Goal: Task Accomplishment & Management: Use online tool/utility

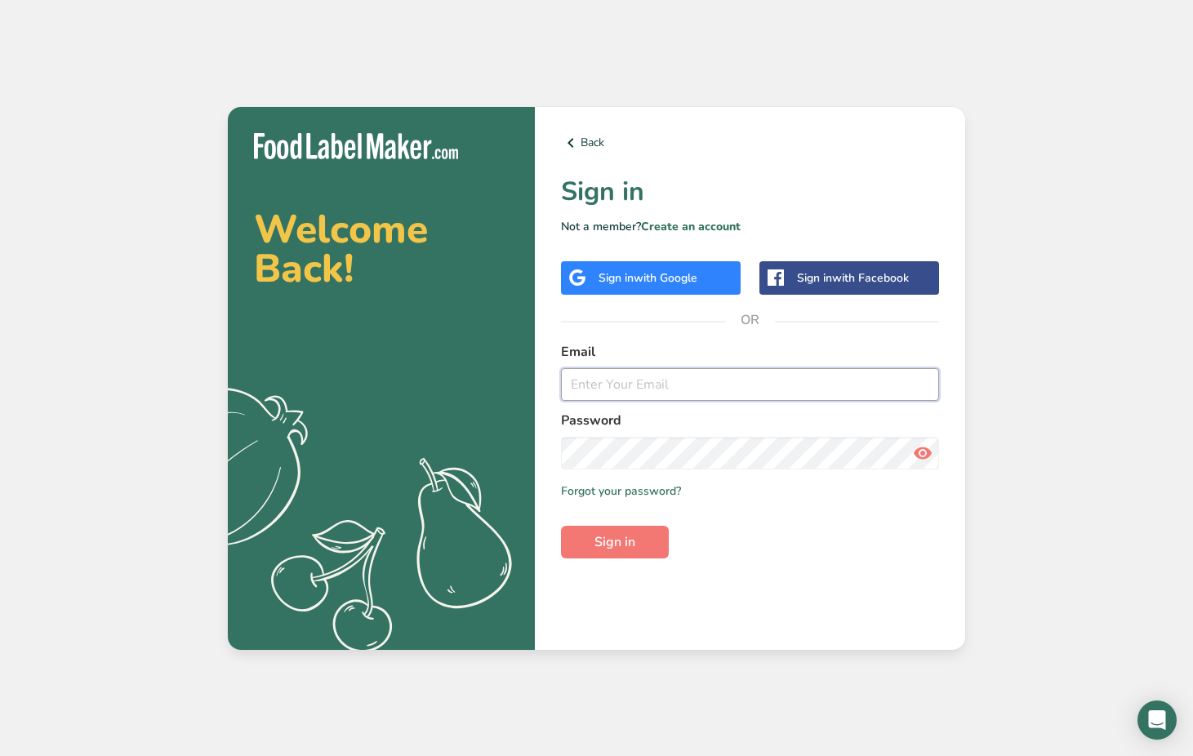
click at [601, 383] on input "email" at bounding box center [750, 384] width 378 height 33
click at [591, 390] on input "email" at bounding box center [750, 384] width 378 height 33
paste input "[EMAIL_ADDRESS][DOMAIN_NAME]"
type input "[EMAIL_ADDRESS][DOMAIN_NAME]"
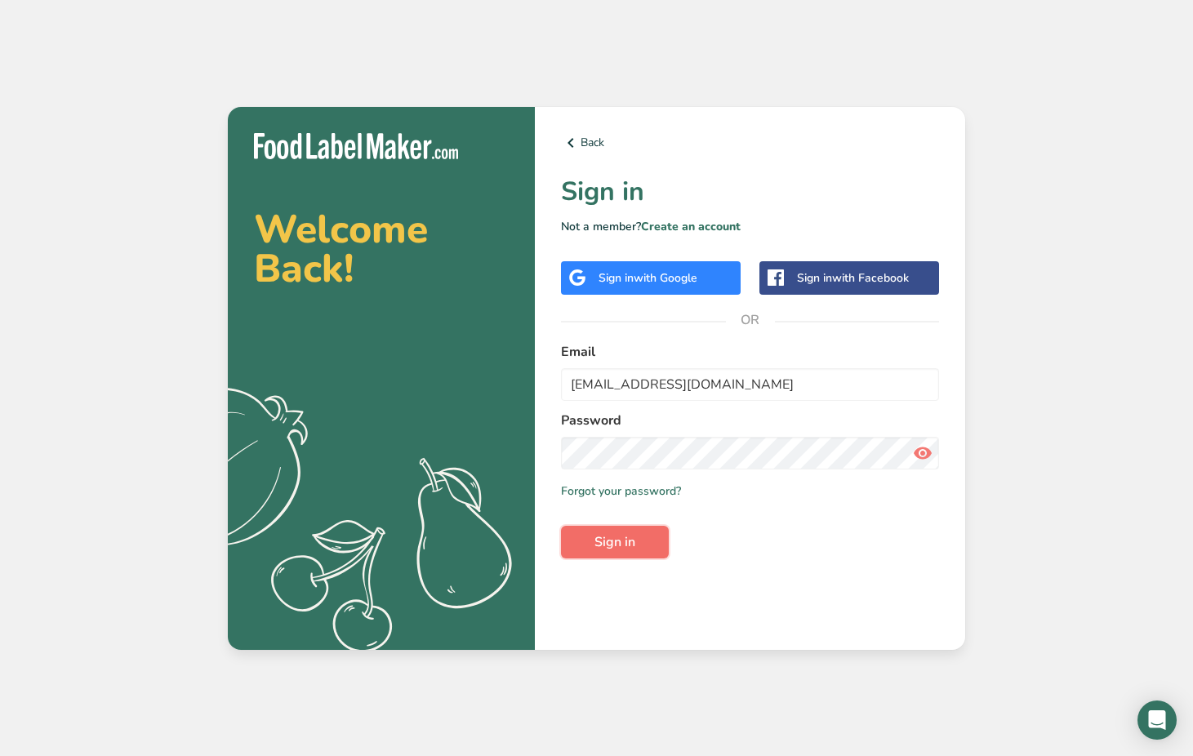
click at [627, 537] on span "Sign in" at bounding box center [615, 543] width 41 height 20
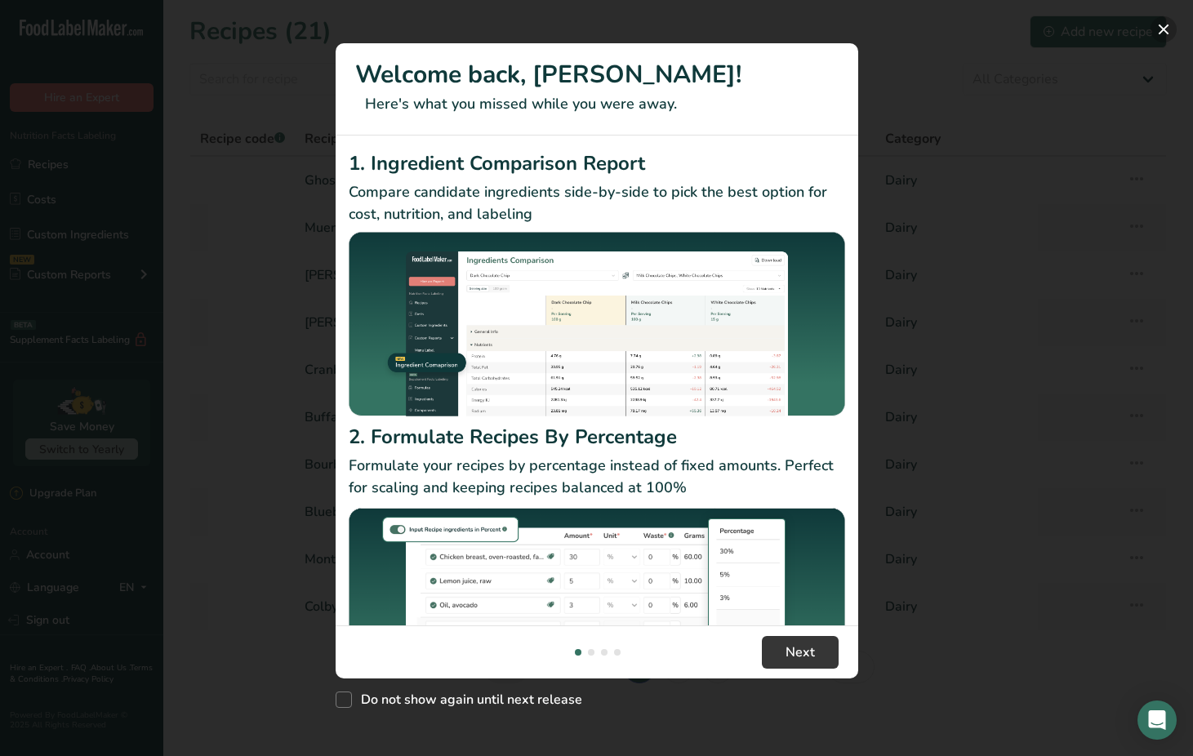
click at [1164, 30] on button "New Features" at bounding box center [1164, 29] width 26 height 26
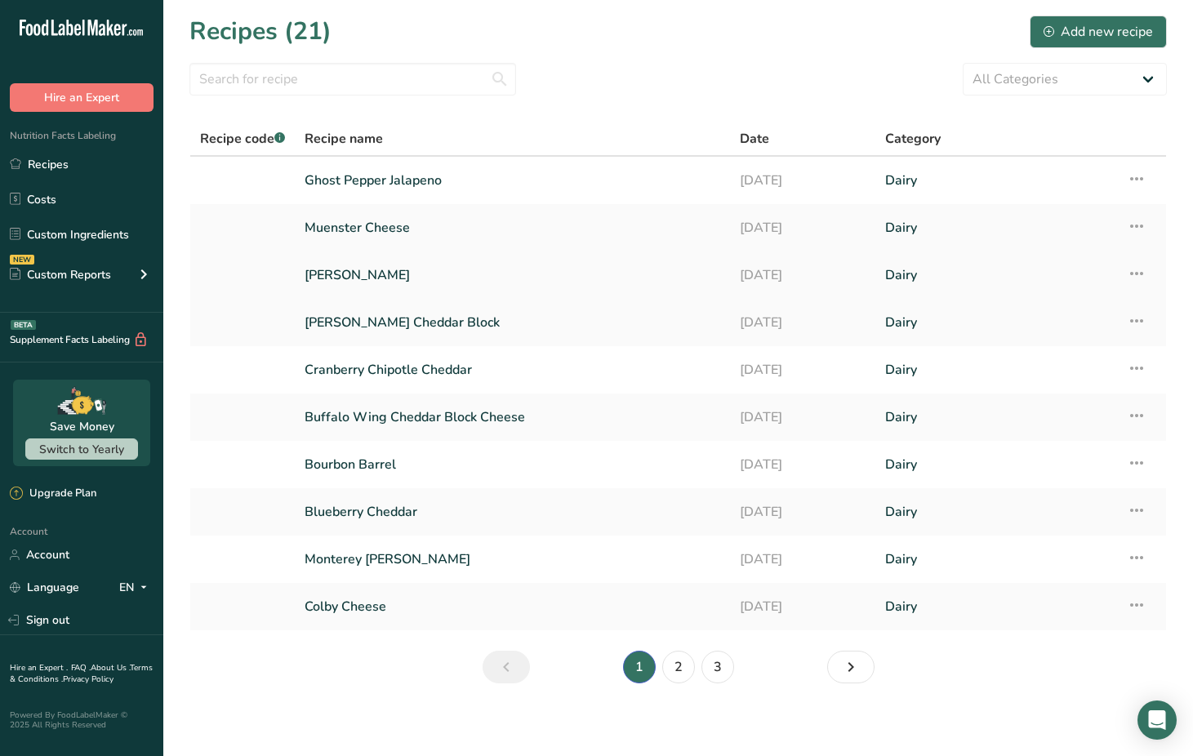
scroll to position [6, 0]
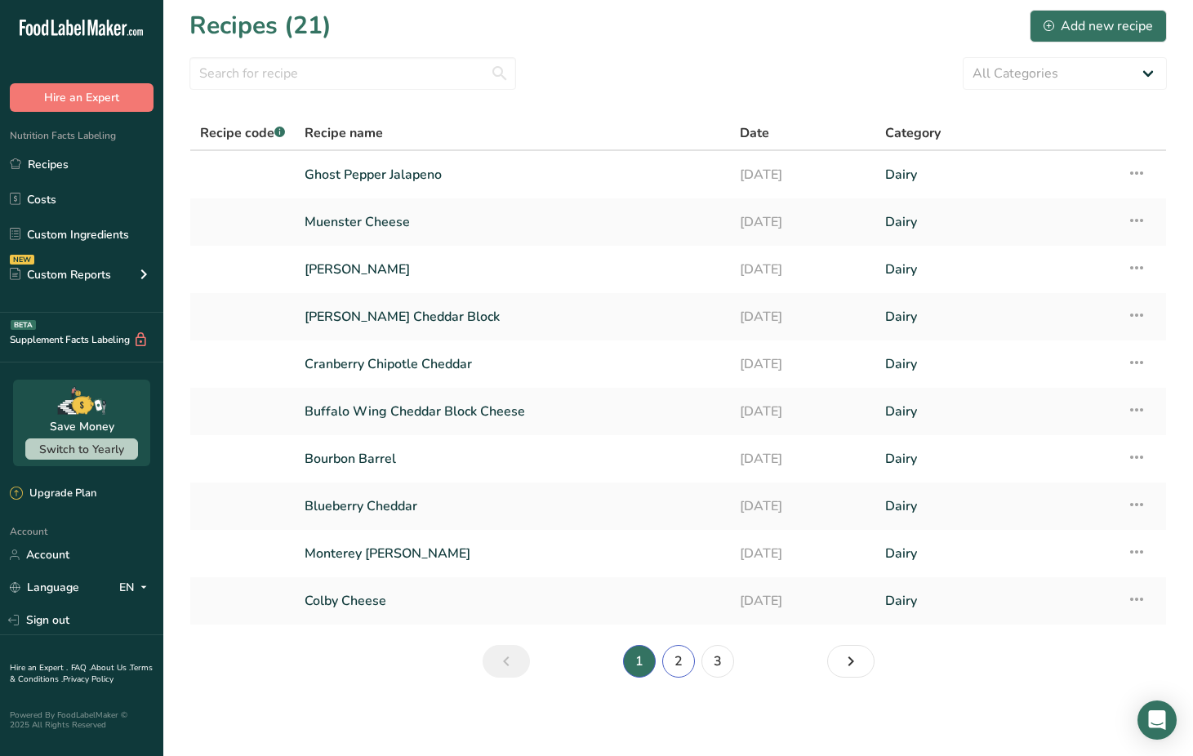
click at [683, 666] on link "2" at bounding box center [678, 661] width 33 height 33
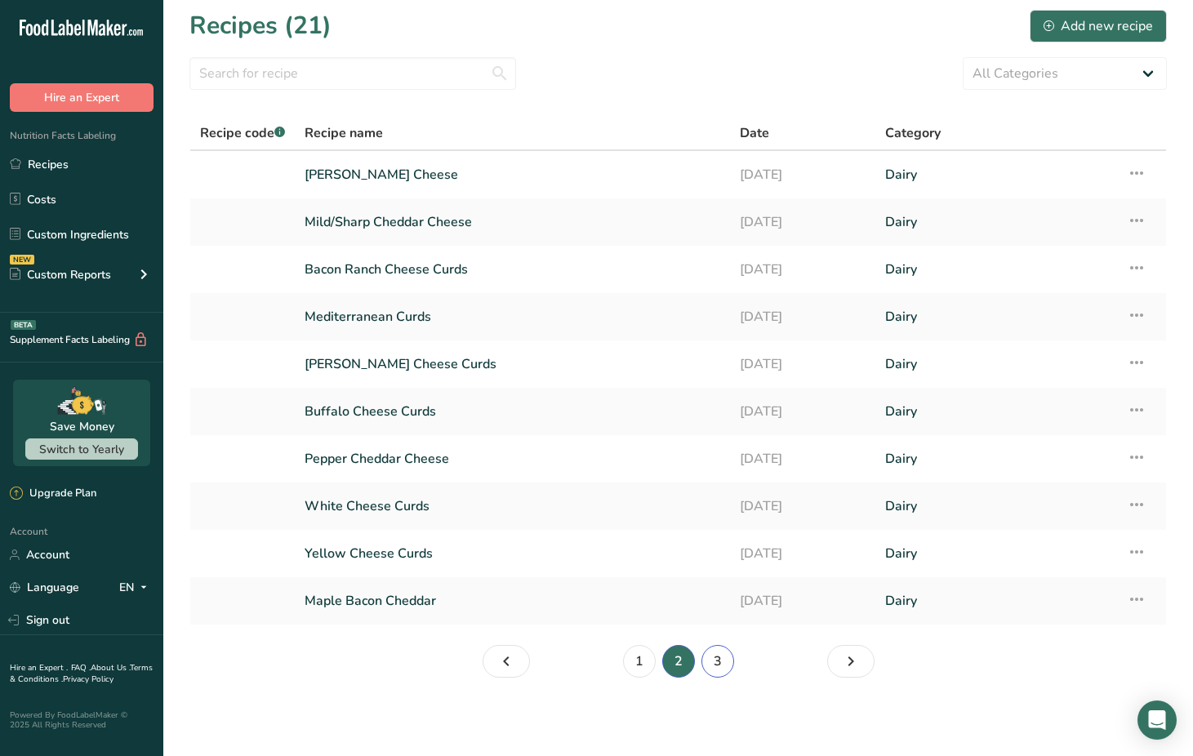
click at [719, 661] on link "3" at bounding box center [718, 661] width 33 height 33
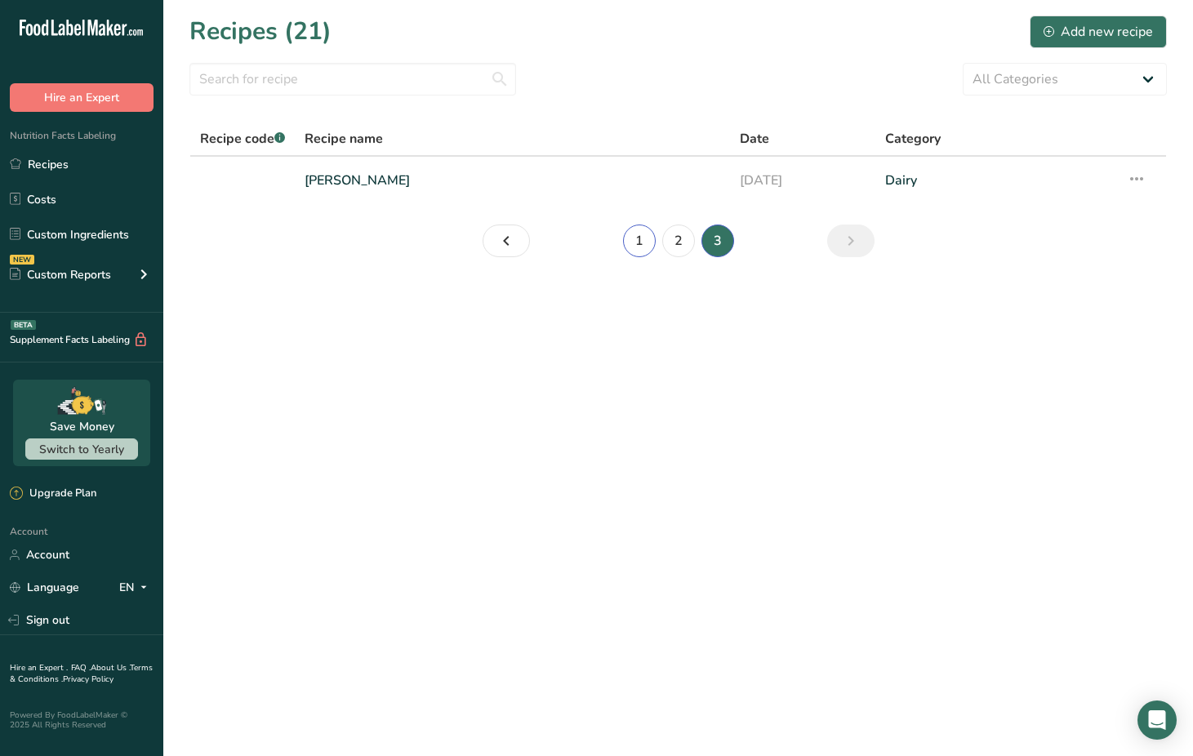
click at [636, 244] on link "1" at bounding box center [639, 241] width 33 height 33
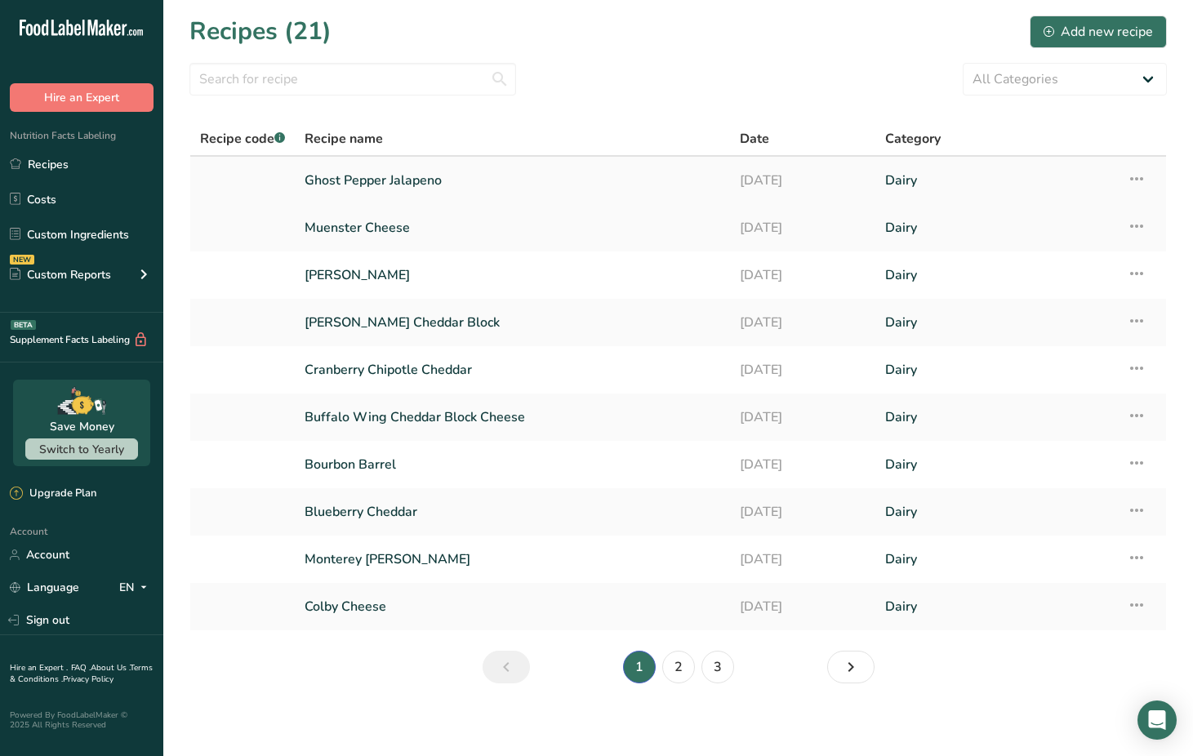
click at [378, 181] on link "Ghost Pepper Jalapeno" at bounding box center [513, 180] width 416 height 34
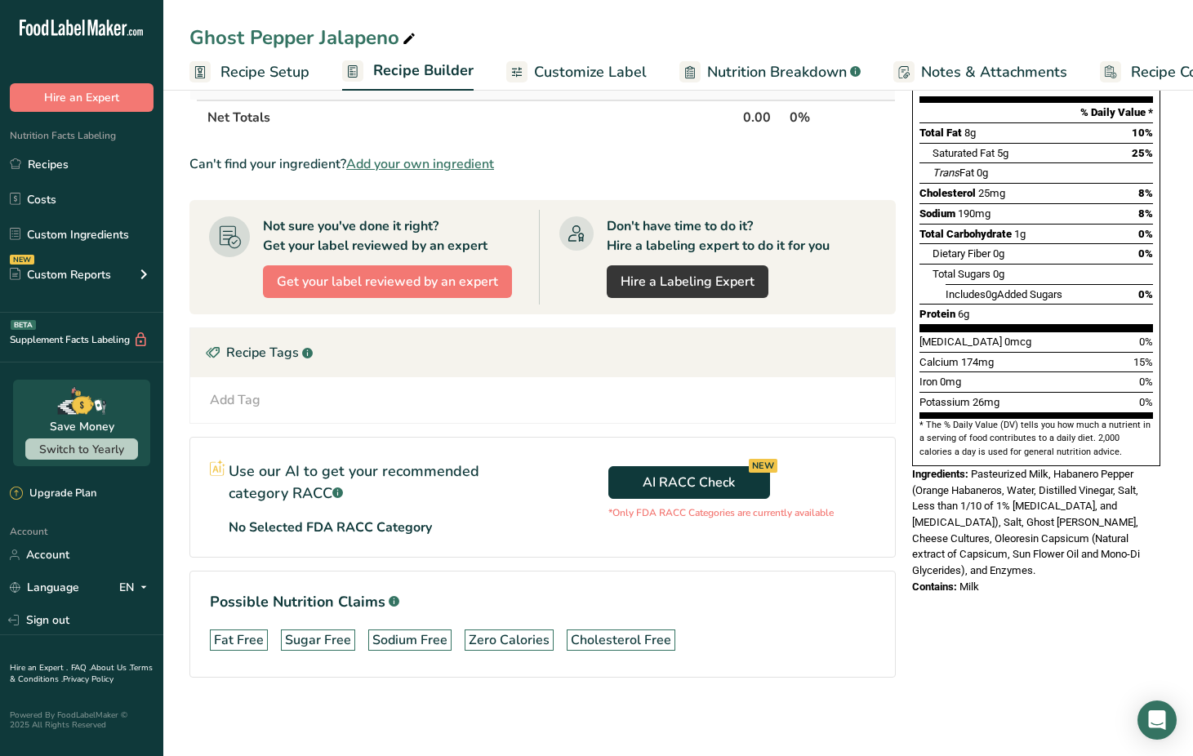
scroll to position [195, 0]
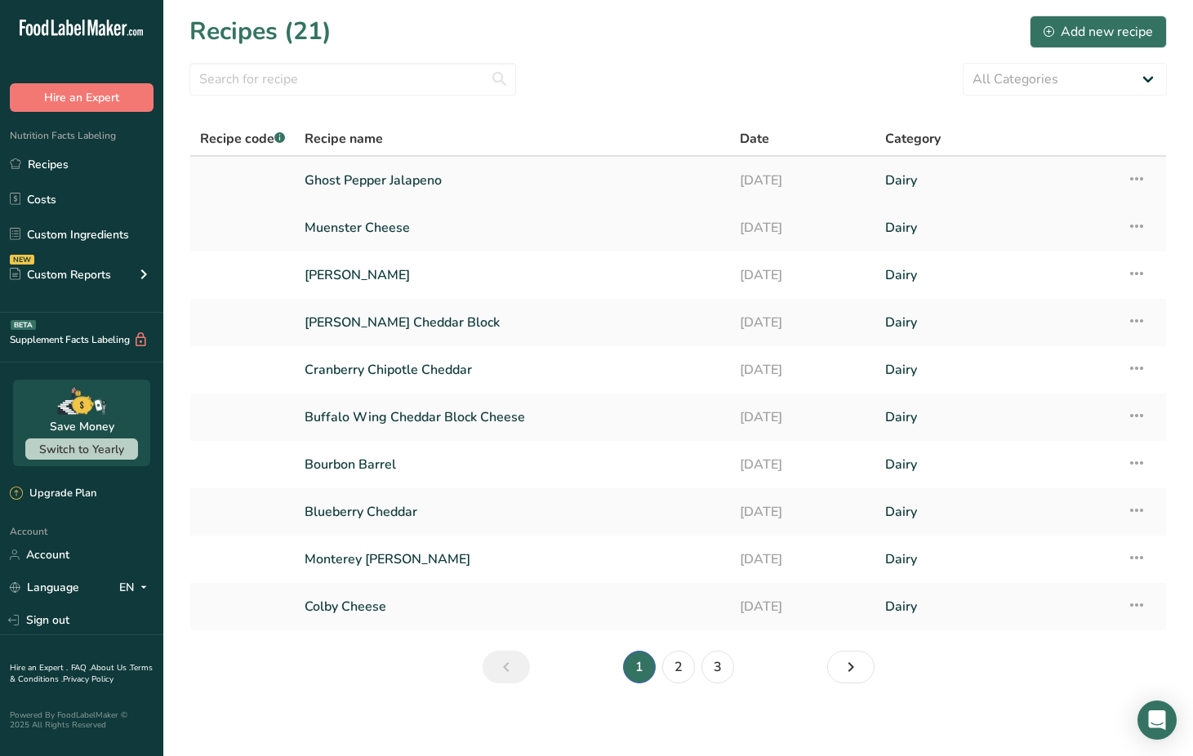
click at [393, 179] on link "Ghost Pepper Jalapeno" at bounding box center [513, 180] width 416 height 34
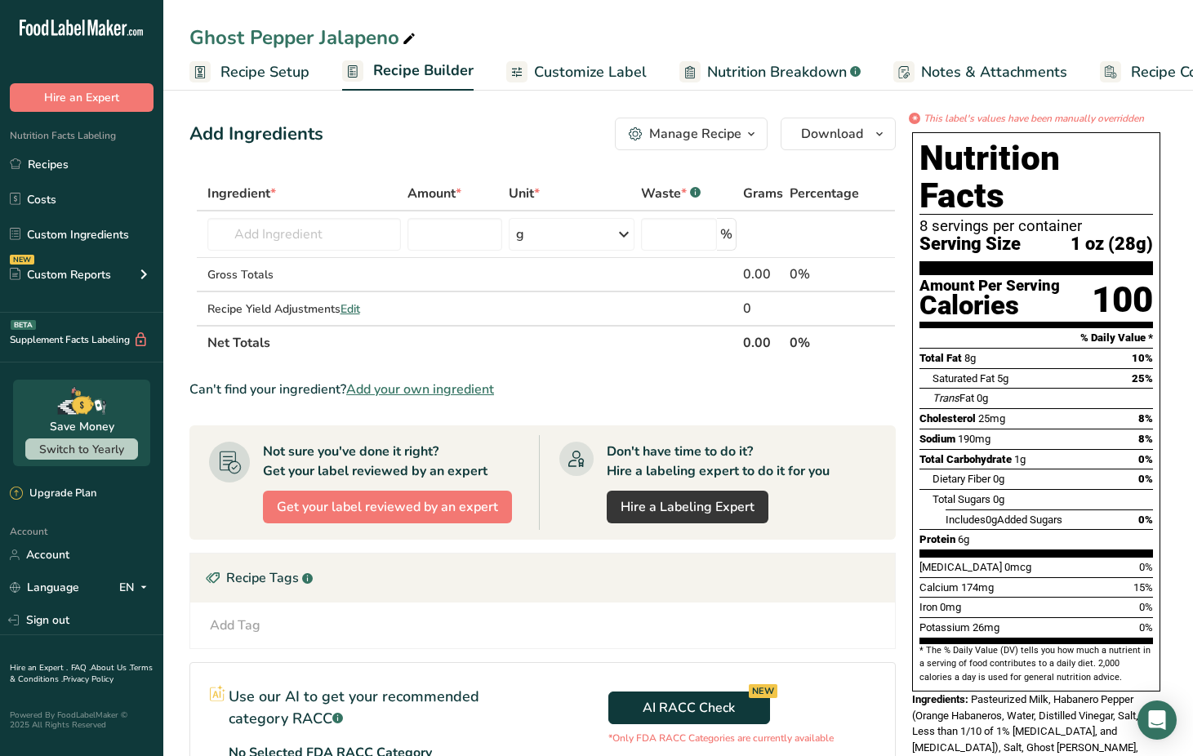
click at [262, 72] on span "Recipe Setup" at bounding box center [265, 72] width 89 height 22
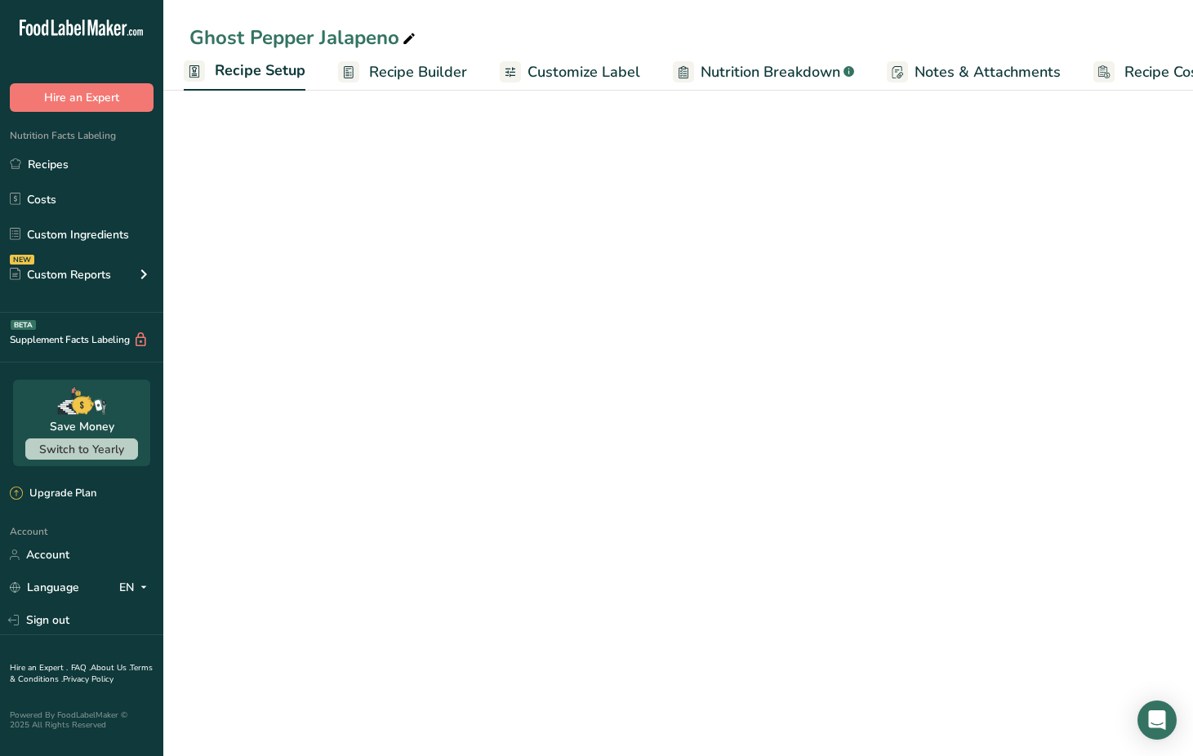
select select "5"
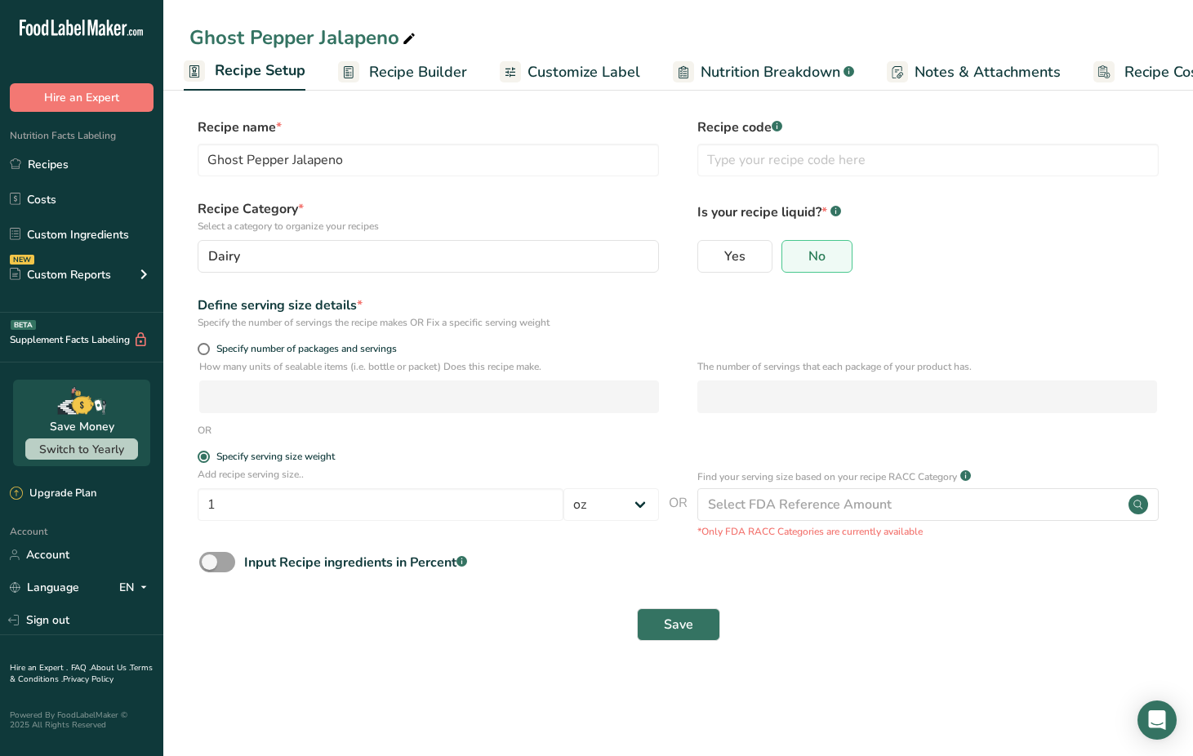
click at [569, 71] on span "Customize Label" at bounding box center [584, 72] width 113 height 22
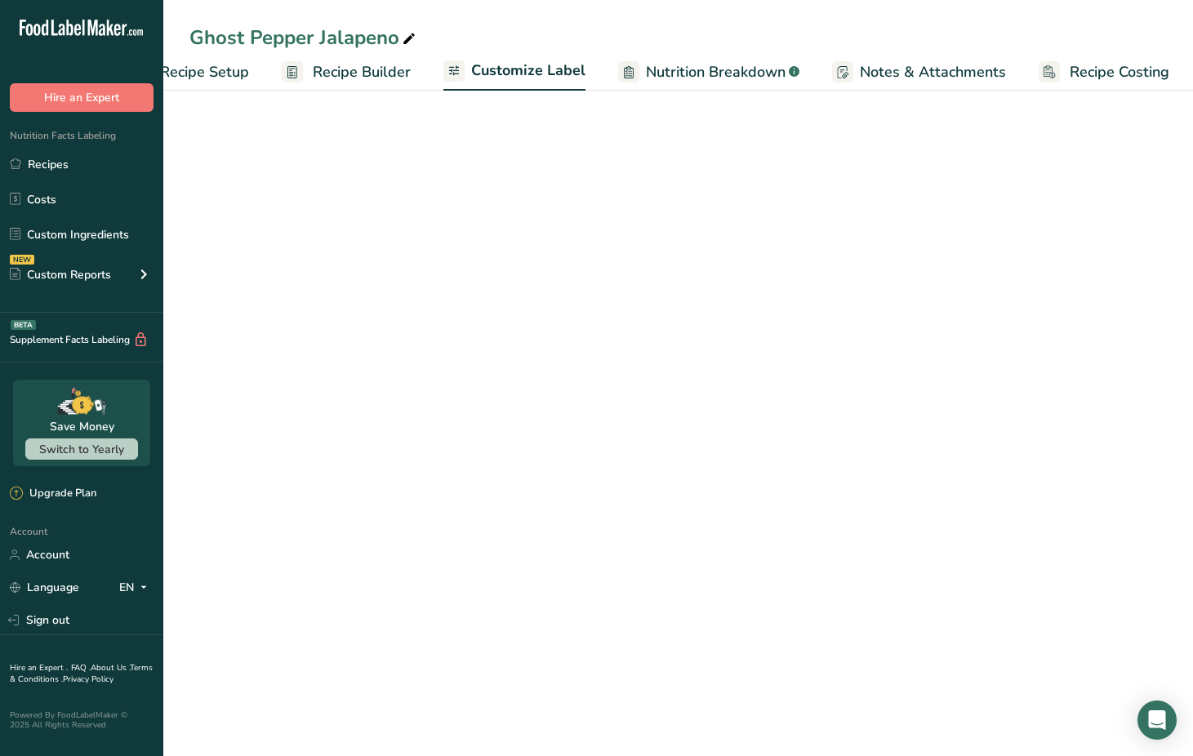
scroll to position [0, 63]
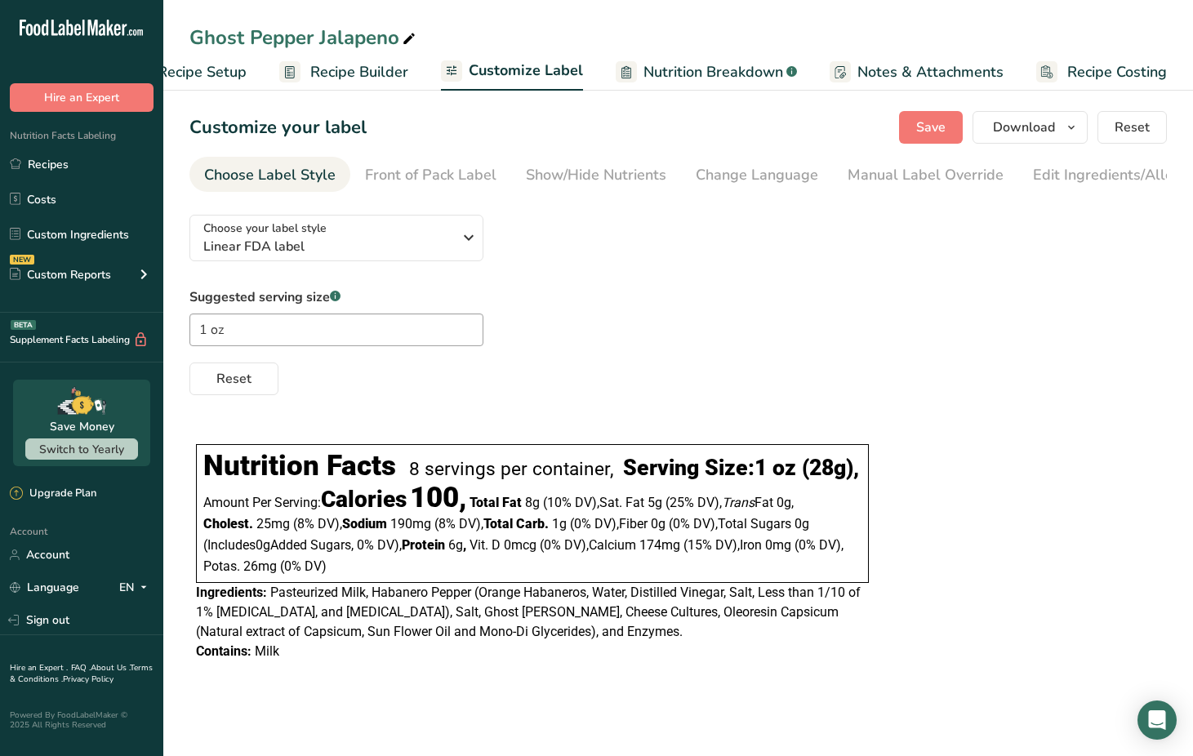
click at [682, 71] on span "Nutrition Breakdown" at bounding box center [714, 72] width 140 height 22
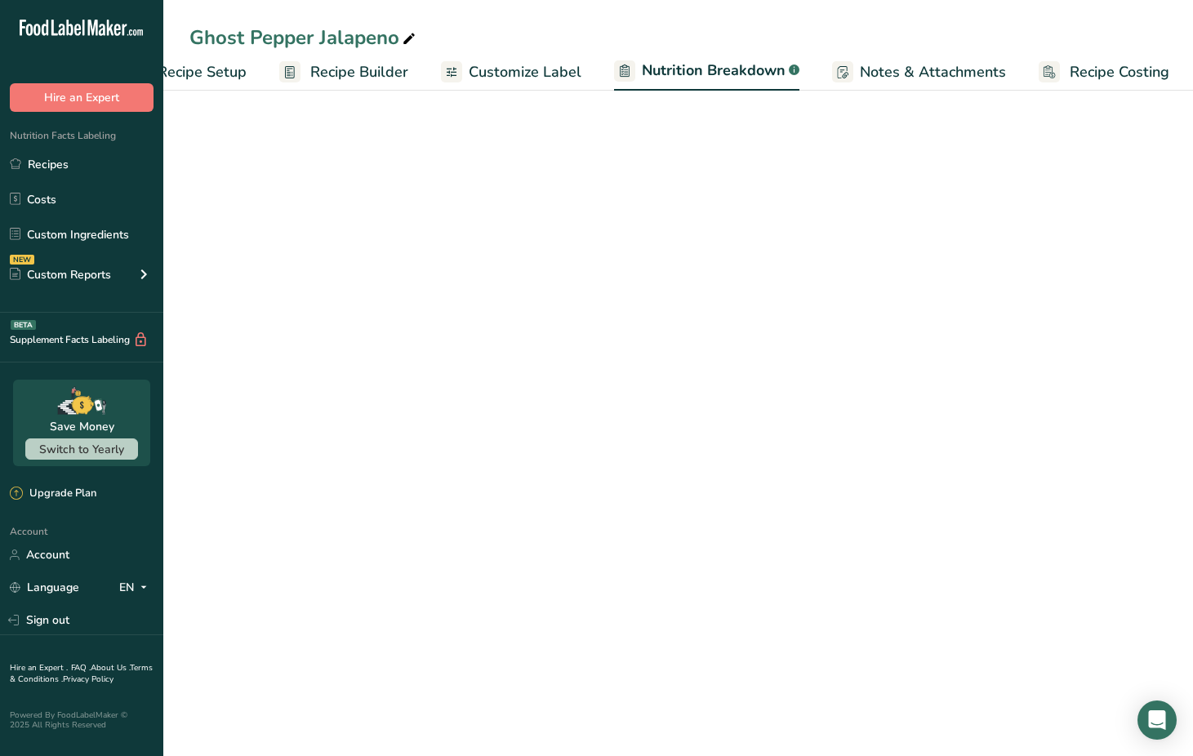
scroll to position [0, 65]
select select "Calories"
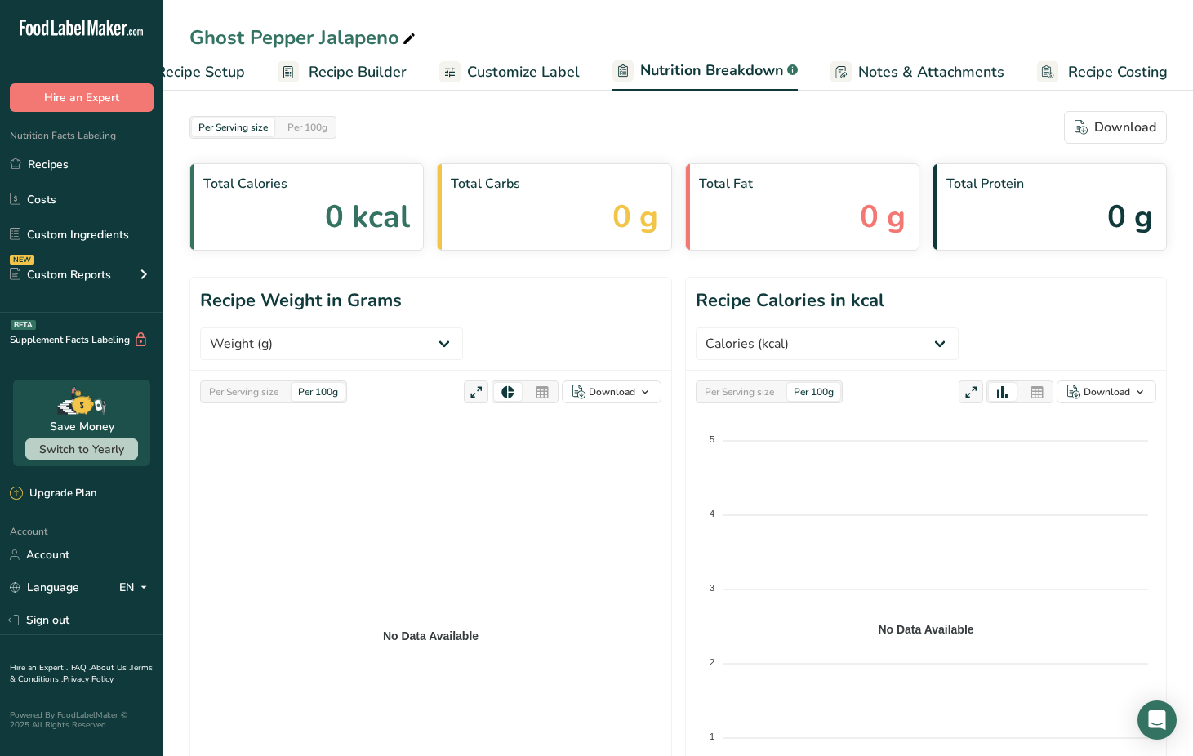
click at [904, 63] on span "Notes & Attachments" at bounding box center [932, 72] width 146 height 22
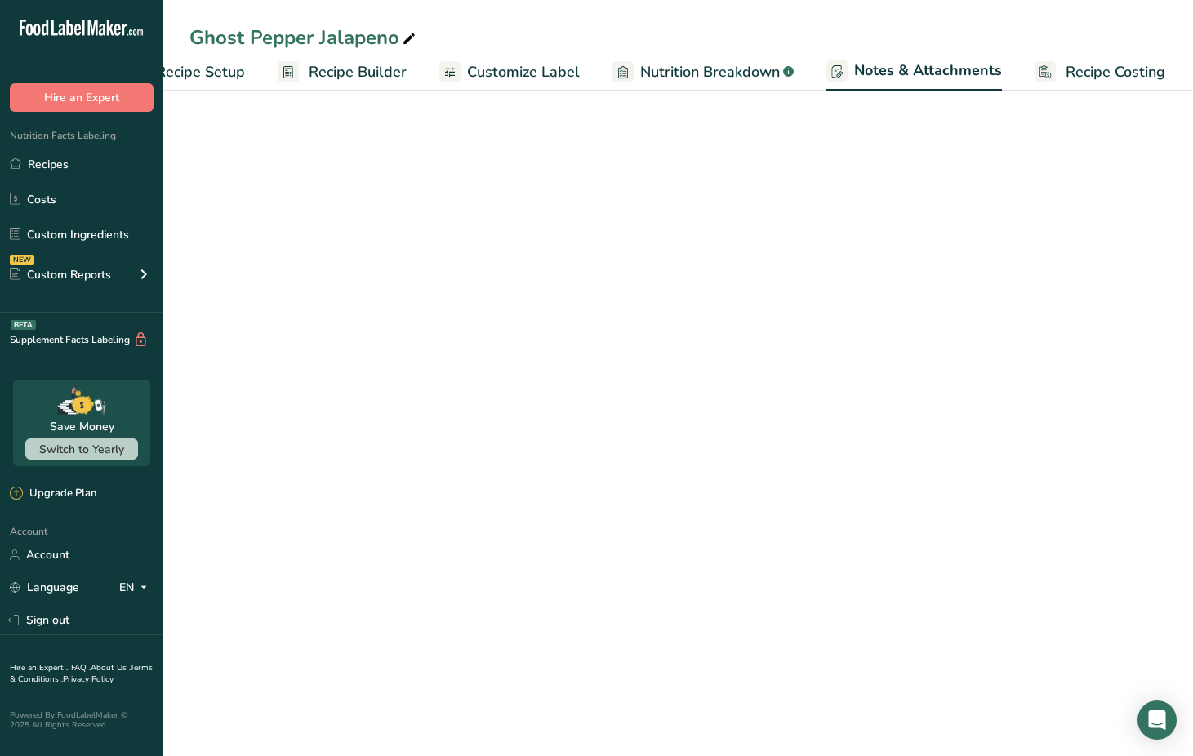
scroll to position [0, 64]
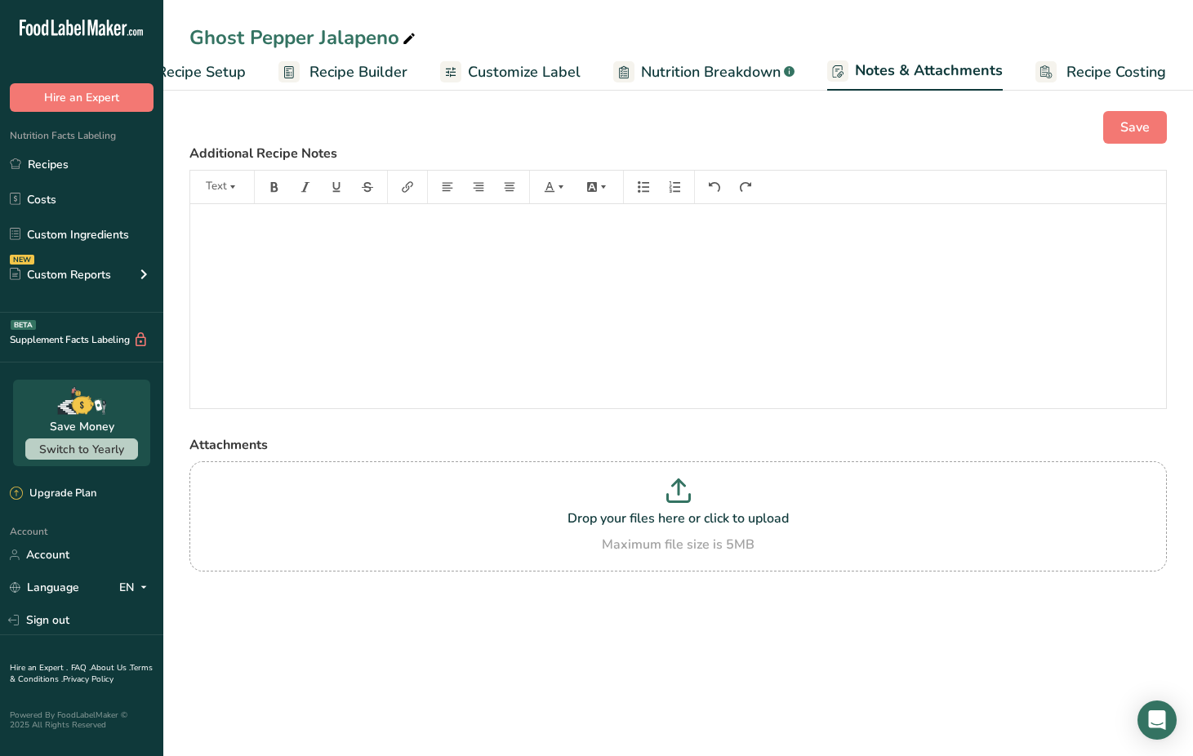
click at [368, 78] on span "Recipe Builder" at bounding box center [359, 72] width 98 height 22
